Goal: Transaction & Acquisition: Purchase product/service

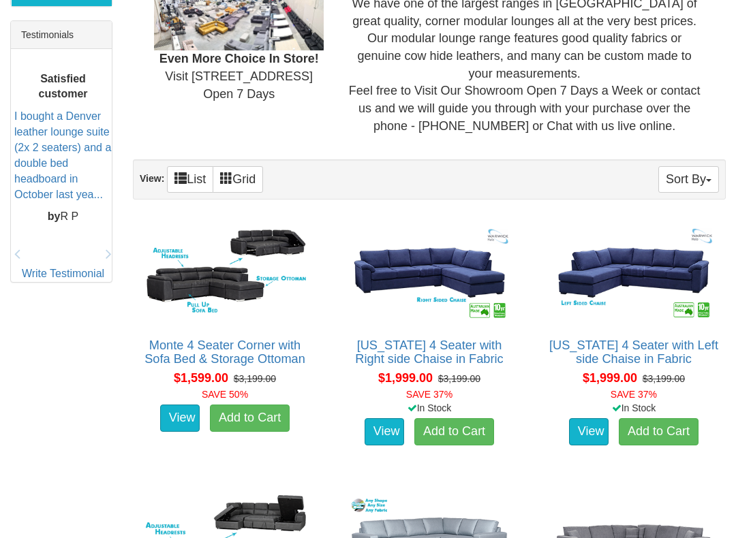
scroll to position [571, 0]
click at [656, 280] on img at bounding box center [633, 273] width 169 height 104
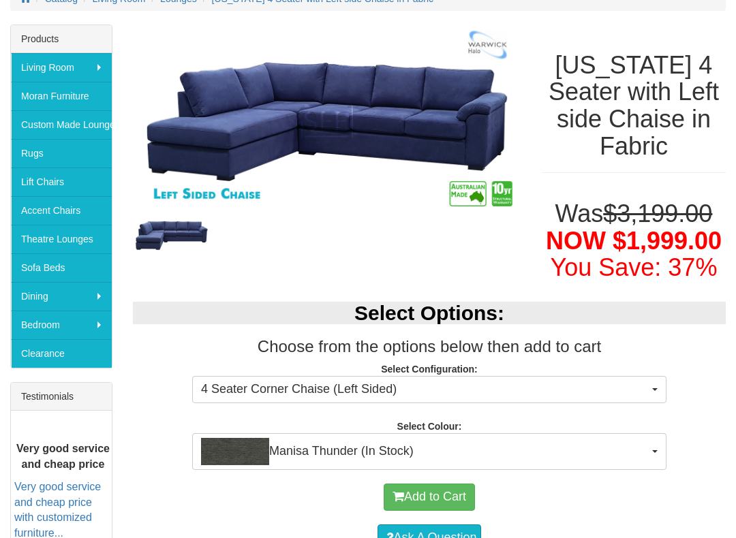
scroll to position [209, 0]
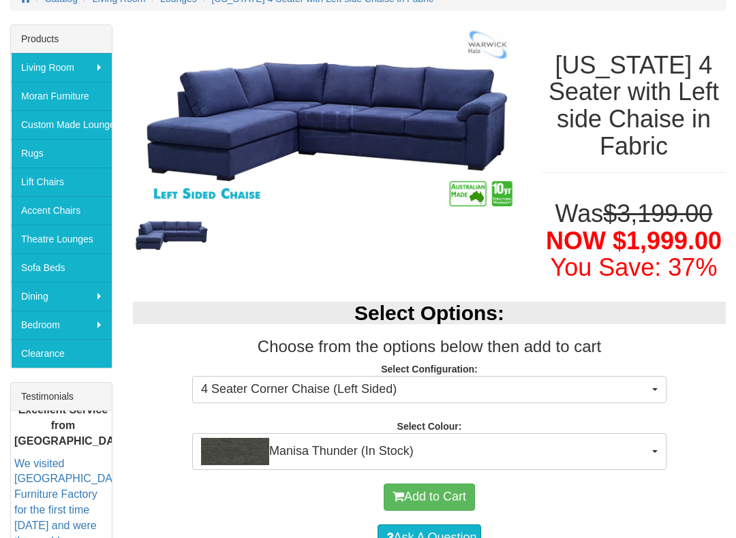
click at [653, 384] on button "4 Seater Corner Chaise (Left Sided)" at bounding box center [429, 389] width 474 height 27
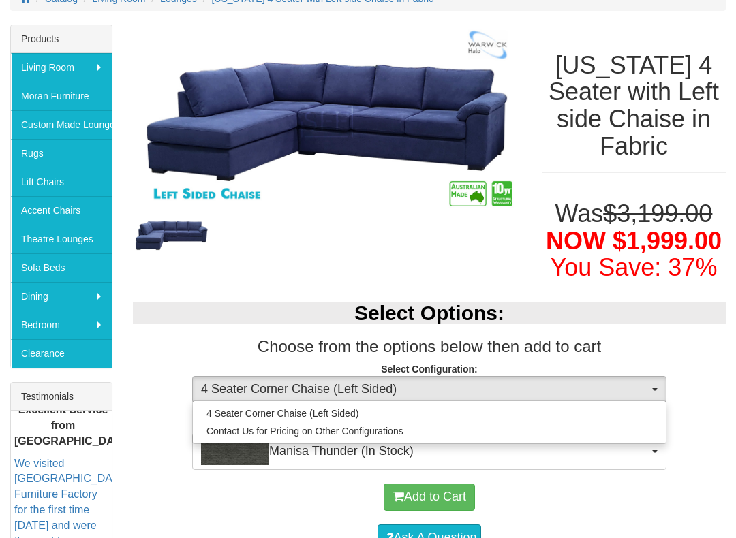
click at [707, 407] on div at bounding box center [368, 269] width 736 height 538
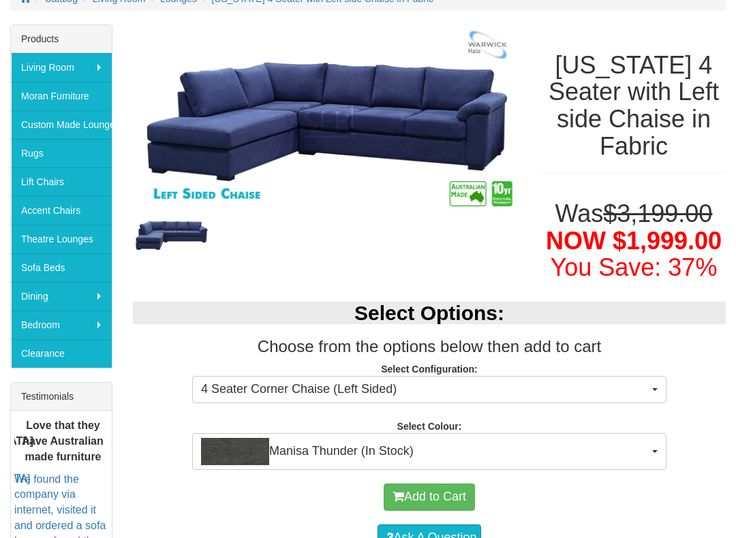
click at [657, 446] on button "Manisa Thunder (In Stock)" at bounding box center [429, 451] width 474 height 37
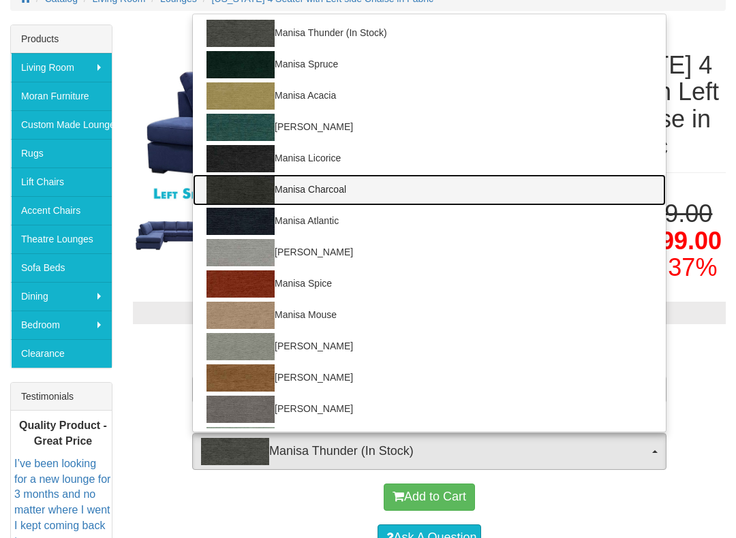
click at [251, 185] on img at bounding box center [240, 189] width 68 height 27
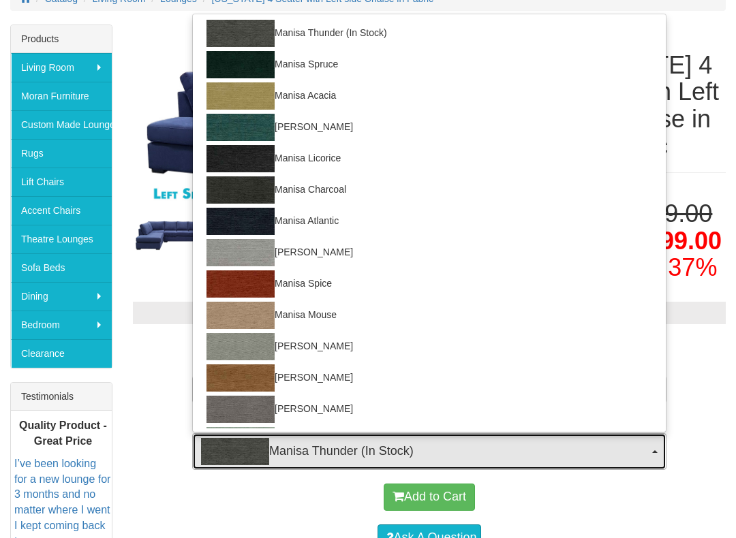
select select "1523"
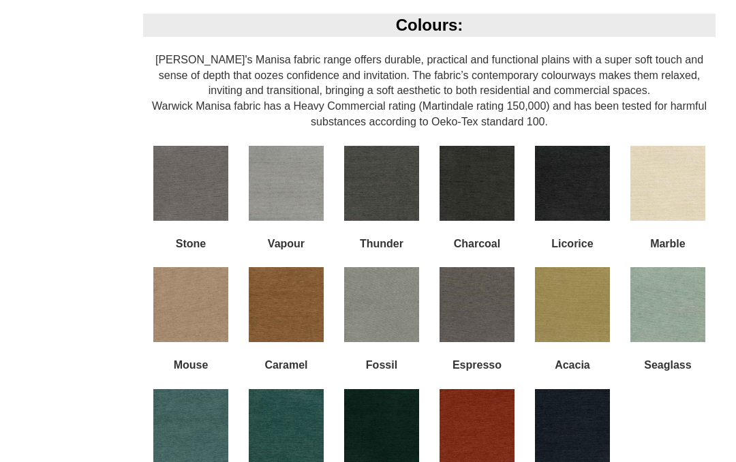
scroll to position [1143, 0]
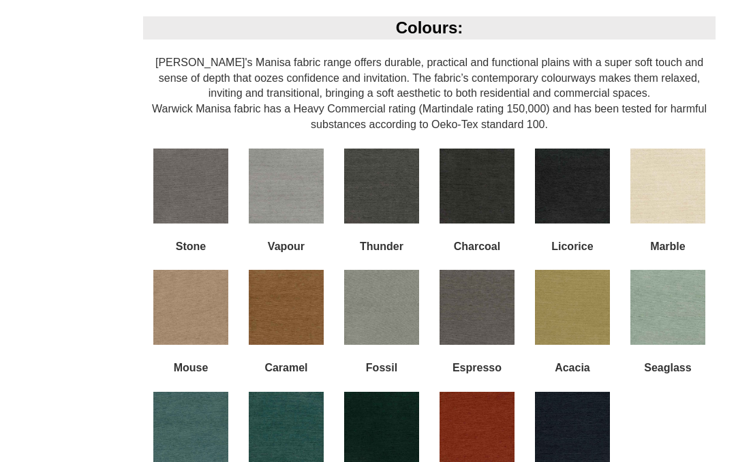
click at [491, 170] on img at bounding box center [476, 186] width 75 height 75
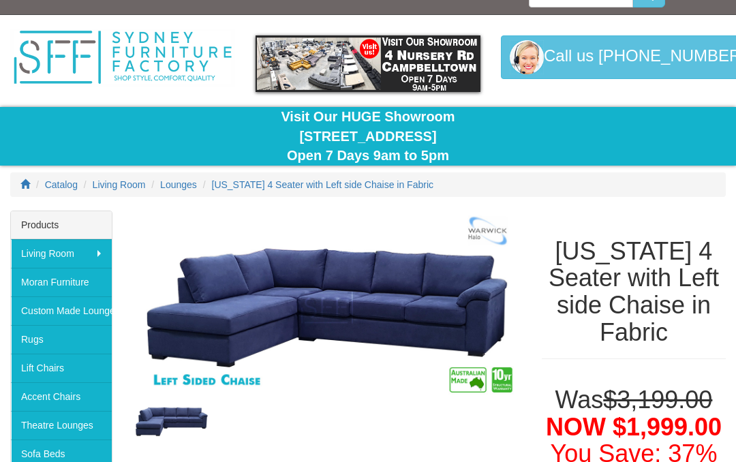
scroll to position [0, 0]
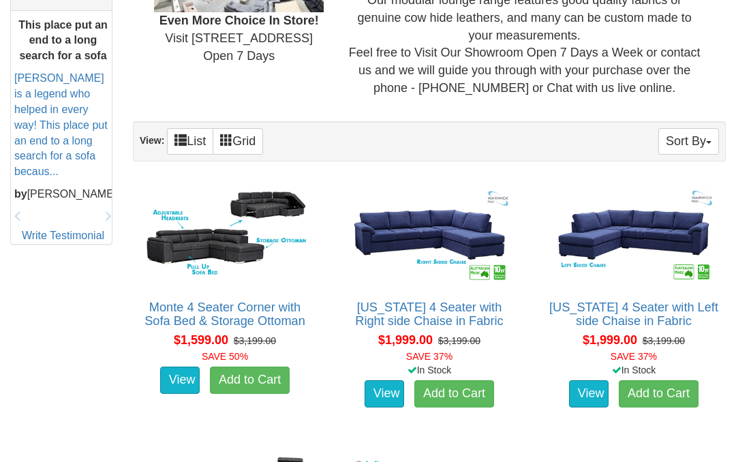
scroll to position [609, 0]
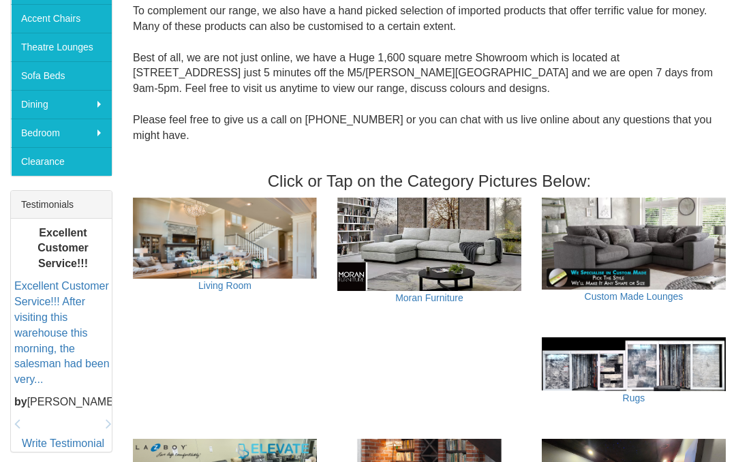
scroll to position [401, 0]
click at [245, 248] on img at bounding box center [225, 238] width 184 height 81
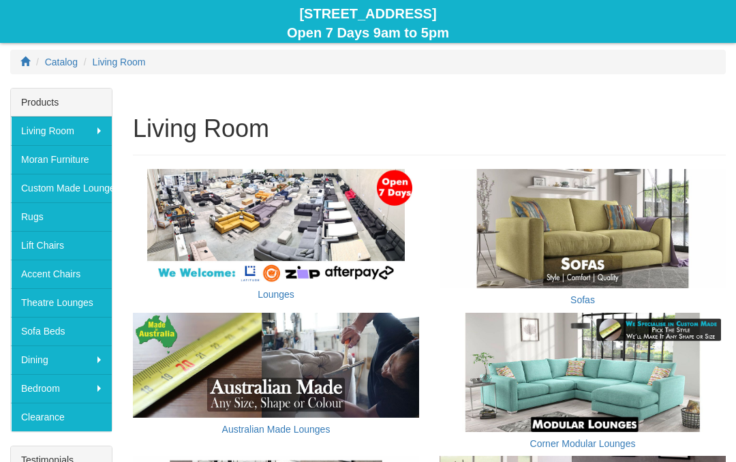
scroll to position [146, 0]
click at [638, 380] on img at bounding box center [582, 372] width 286 height 119
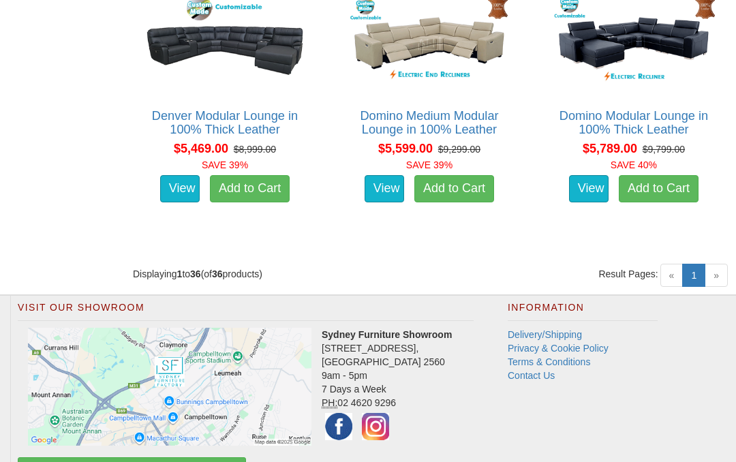
scroll to position [3769, 0]
click at [726, 273] on span "»" at bounding box center [716, 275] width 23 height 23
click at [719, 269] on span "»" at bounding box center [716, 275] width 23 height 23
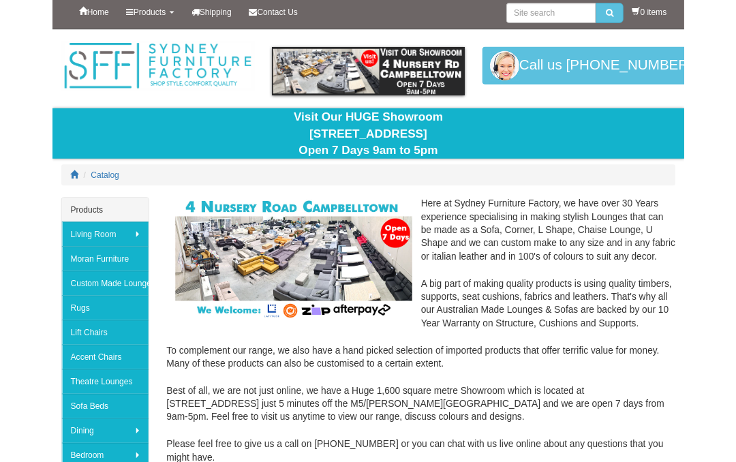
scroll to position [5, 0]
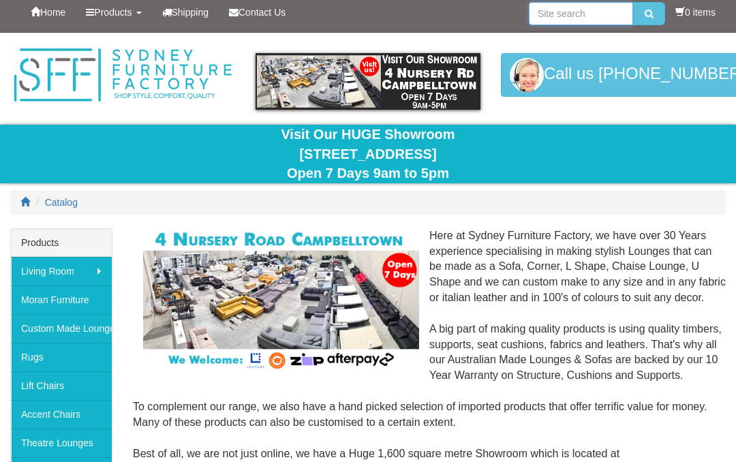
click at [600, 20] on input "search" at bounding box center [581, 13] width 104 height 23
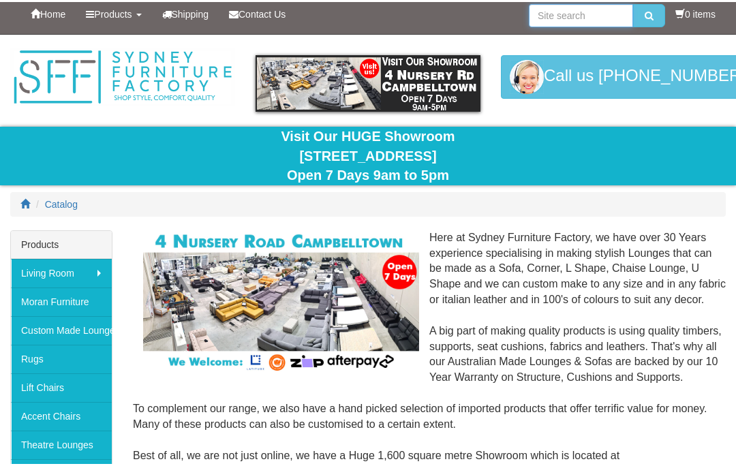
scroll to position [5, 0]
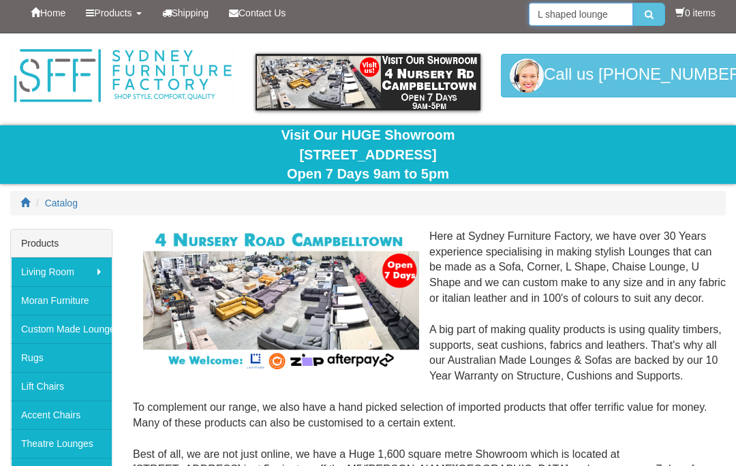
type input "L shaped lounge"
click at [645, 14] on button "submit" at bounding box center [649, 14] width 32 height 23
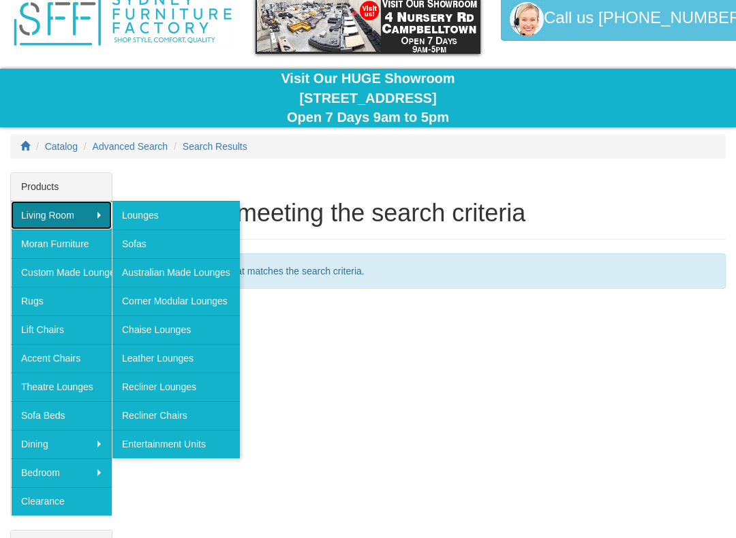
scroll to position [61, 0]
click at [162, 219] on link "Lounges" at bounding box center [176, 215] width 128 height 29
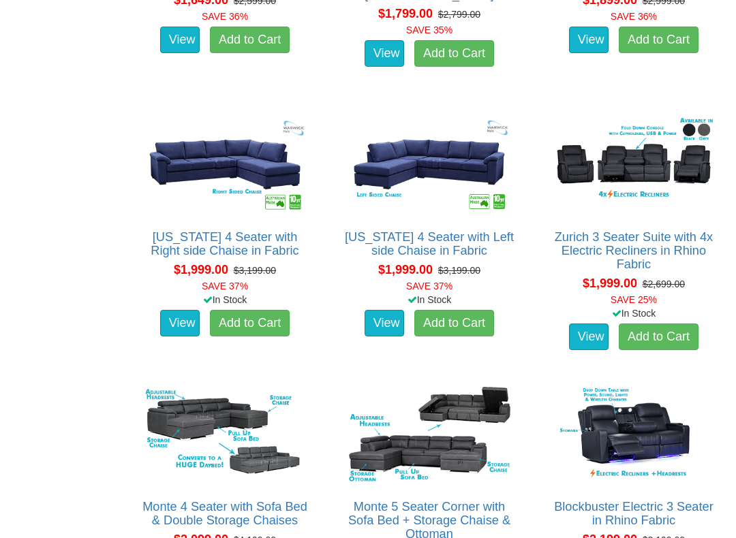
scroll to position [1766, 0]
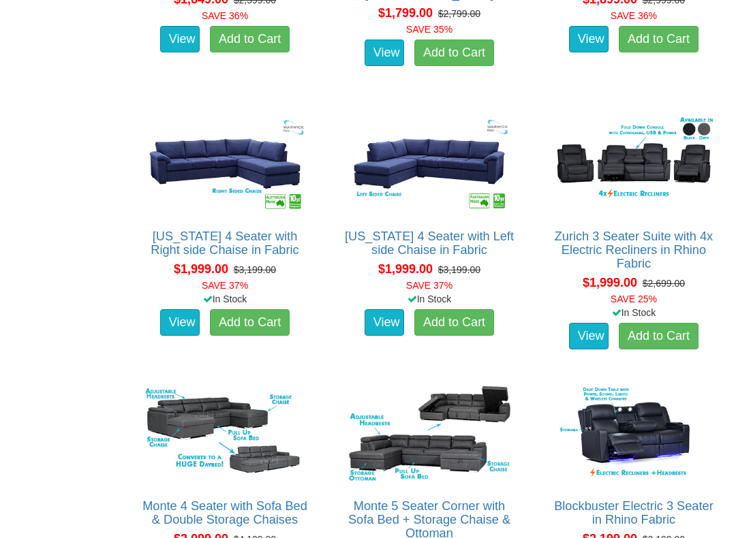
click at [463, 161] on img at bounding box center [429, 164] width 169 height 104
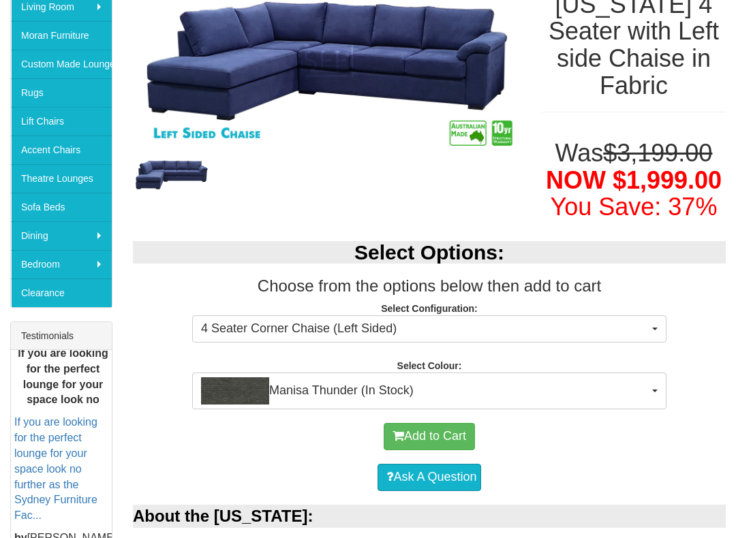
scroll to position [270, 0]
click at [267, 382] on img "button" at bounding box center [235, 390] width 68 height 27
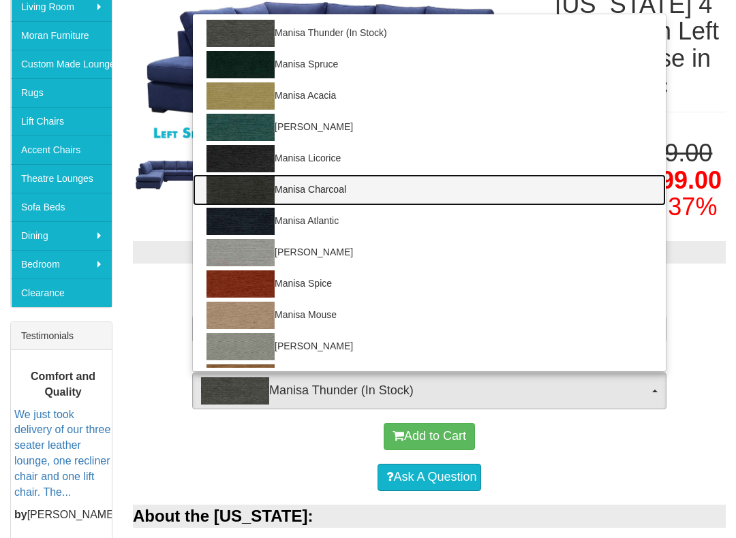
click at [255, 187] on img at bounding box center [240, 189] width 68 height 27
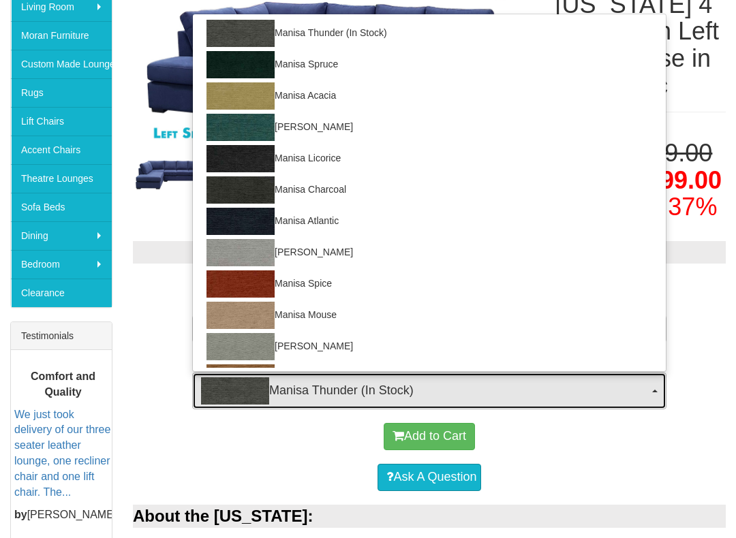
select select "1523"
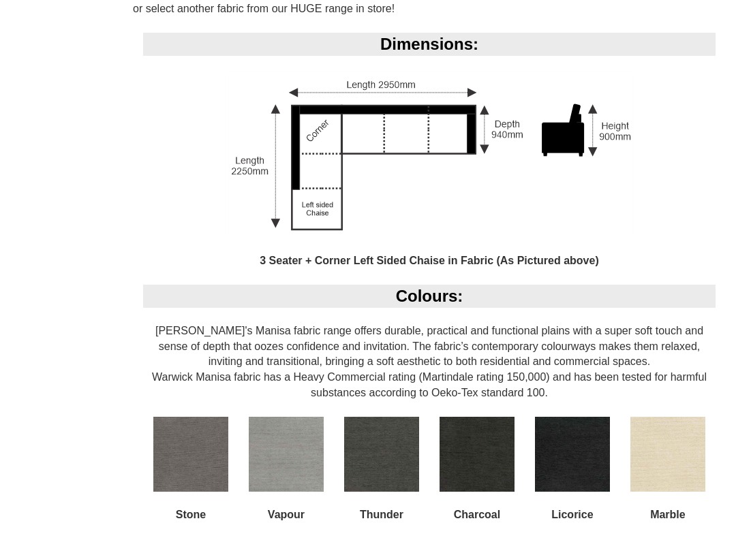
scroll to position [880, 0]
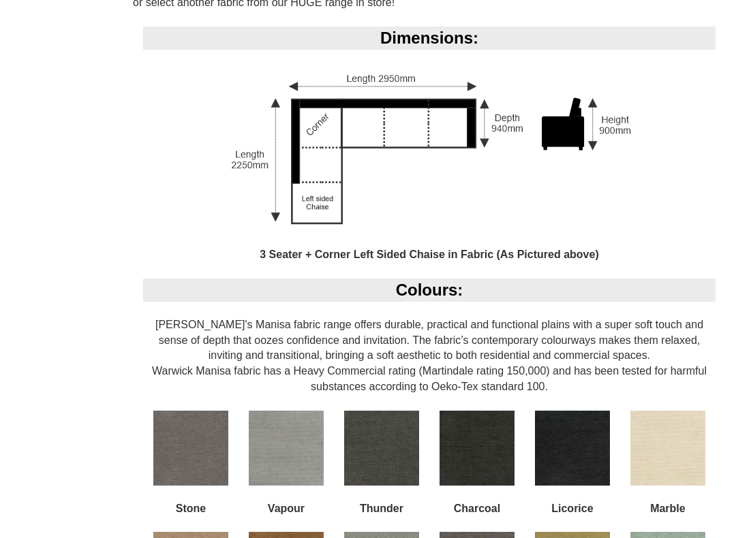
click at [474, 437] on img at bounding box center [476, 448] width 75 height 75
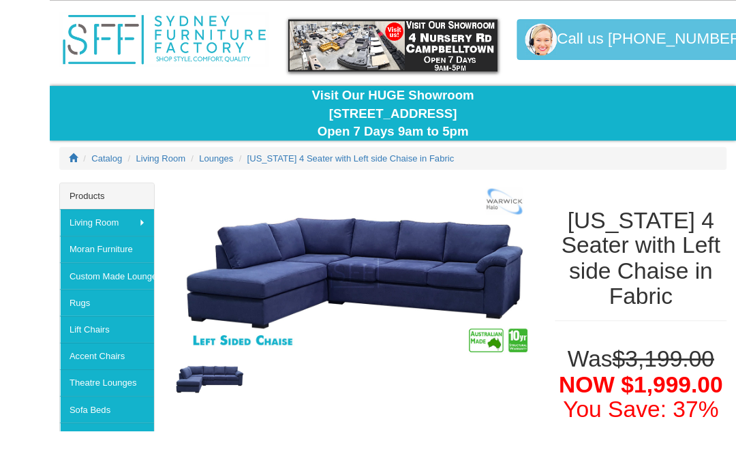
scroll to position [95, 0]
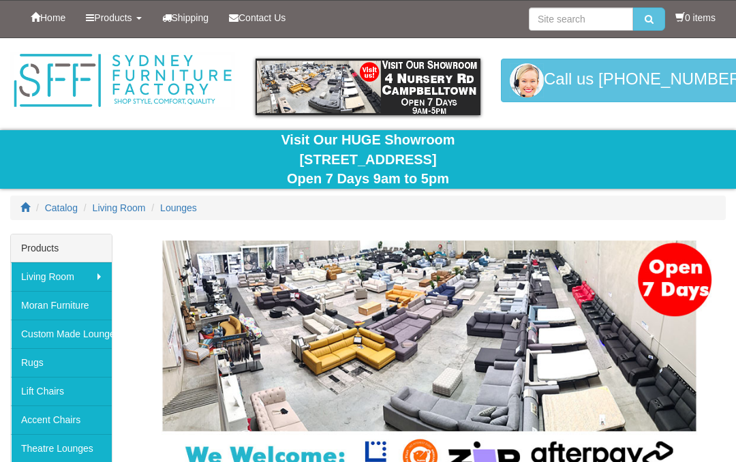
scroll to position [1804, 0]
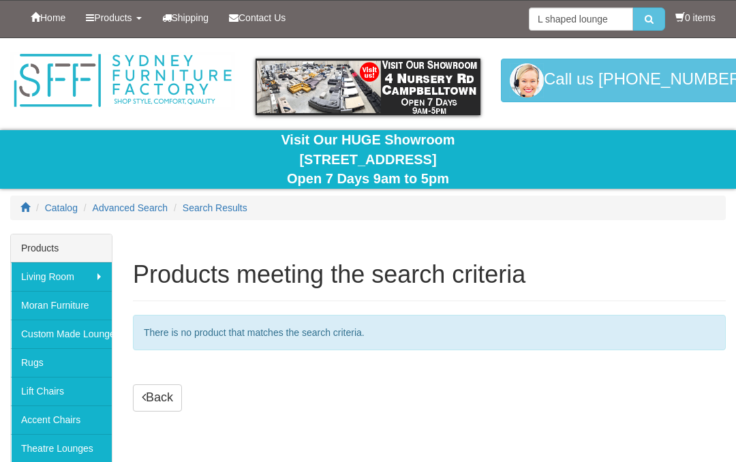
scroll to position [99, 0]
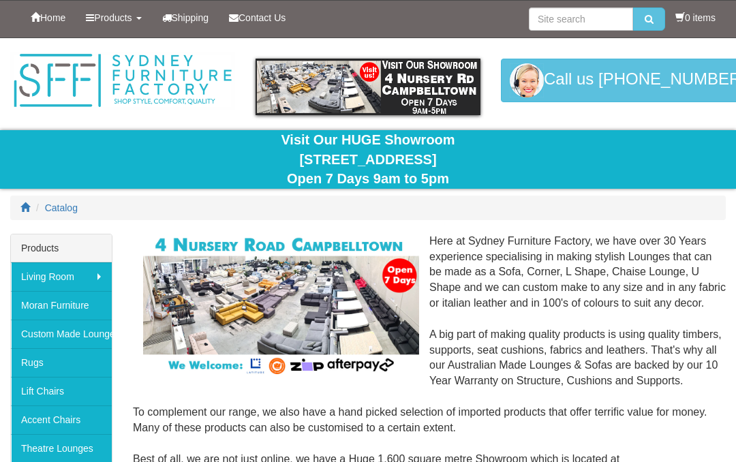
scroll to position [7, 0]
